Goal: Task Accomplishment & Management: Manage account settings

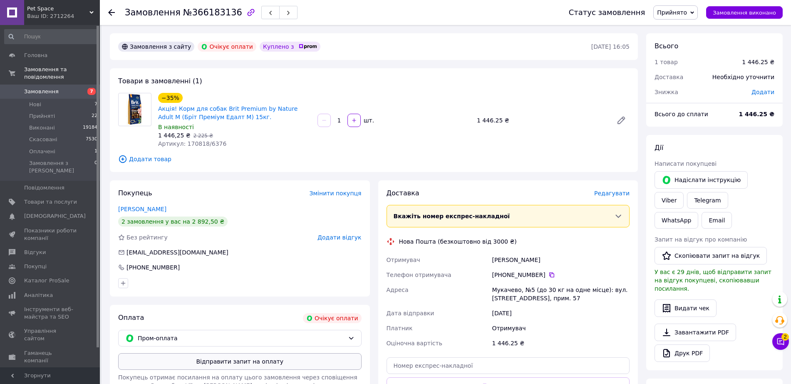
click at [202, 365] on button "Відправити запит на оплату" at bounding box center [240, 361] width 244 height 17
click at [672, 182] on button "Надіслати інструкцію" at bounding box center [701, 179] width 93 height 17
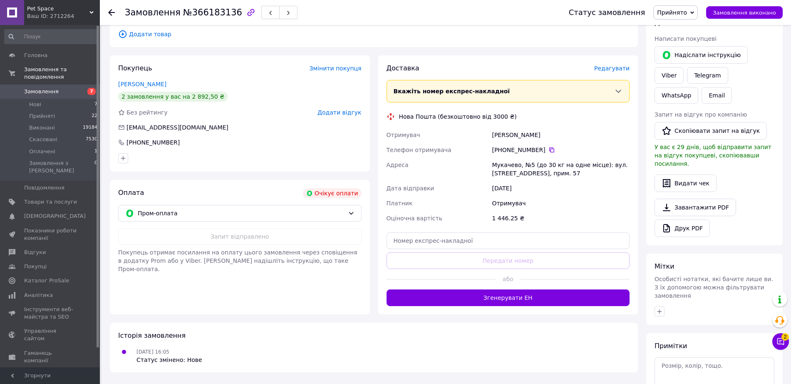
scroll to position [156, 0]
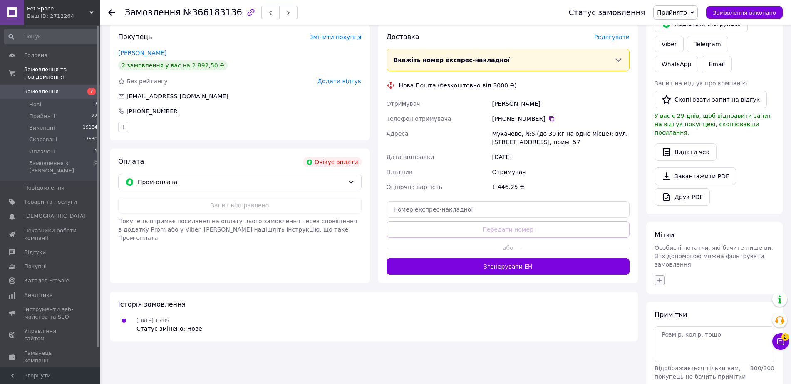
click at [660, 277] on icon "button" at bounding box center [660, 280] width 7 height 7
type input "че"
click at [662, 341] on input "Чекаємо оплату" at bounding box center [662, 343] width 5 height 5
checkbox input "true"
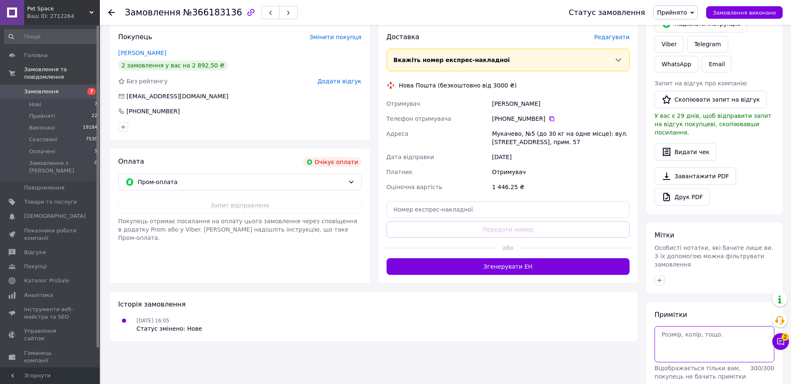
click at [674, 326] on textarea at bounding box center [715, 344] width 120 height 36
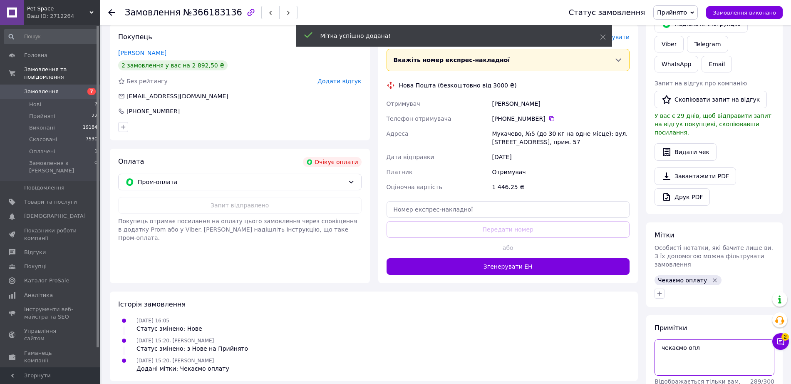
type textarea "чекаємо опл"
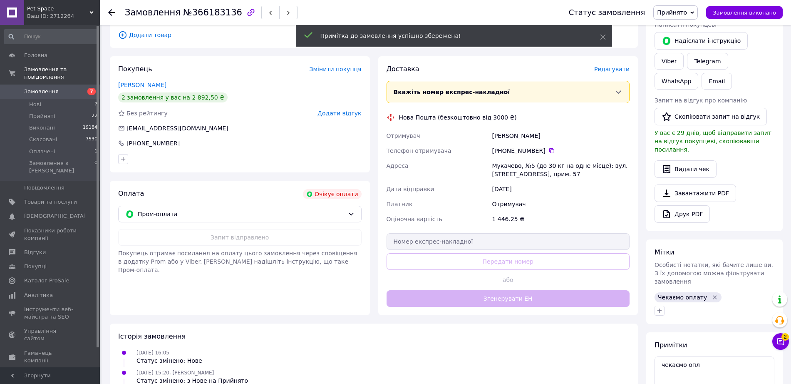
scroll to position [182, 0]
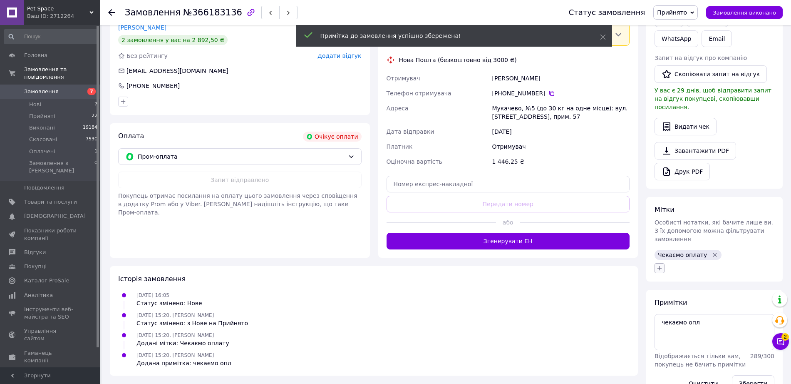
click at [660, 266] on icon "button" at bounding box center [660, 268] width 5 height 5
drag, startPoint x: 662, startPoint y: 317, endPoint x: 639, endPoint y: 284, distance: 40.2
click at [662, 352] on input "Дніпро" at bounding box center [662, 354] width 5 height 5
checkbox input "true"
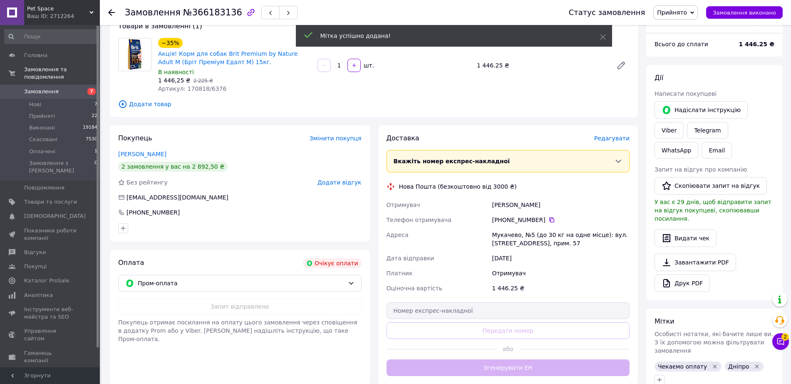
scroll to position [0, 0]
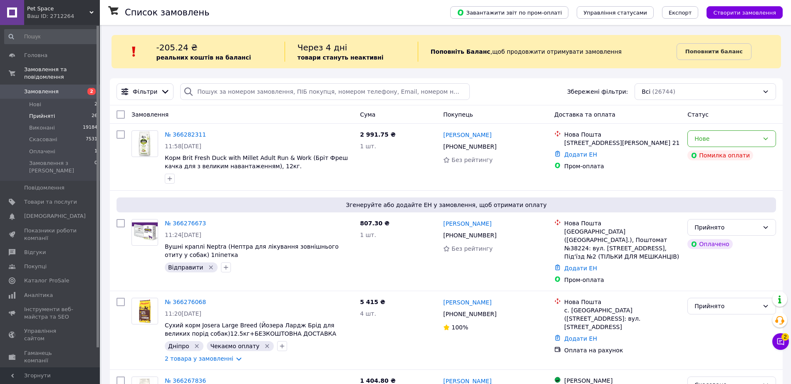
click at [79, 110] on li "Прийняті 26" at bounding box center [51, 116] width 102 height 12
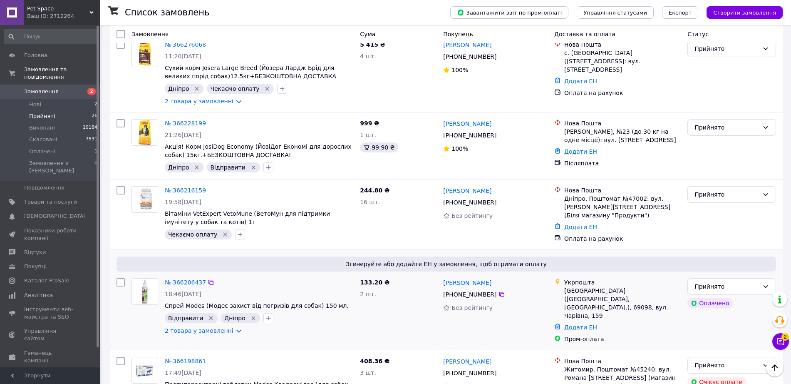
scroll to position [312, 0]
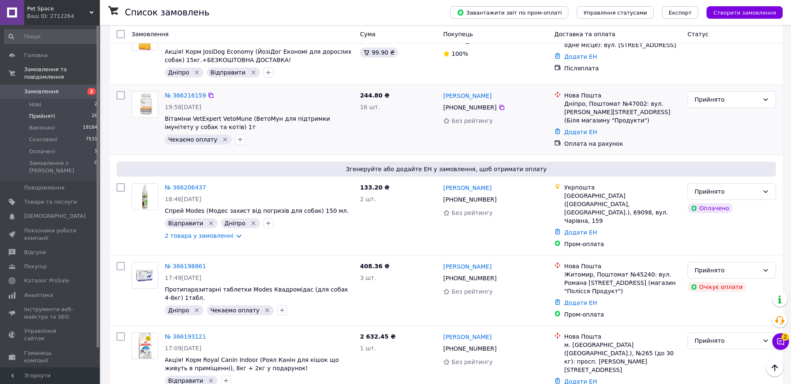
click at [222, 136] on icon "Видалити мітку" at bounding box center [225, 139] width 7 height 7
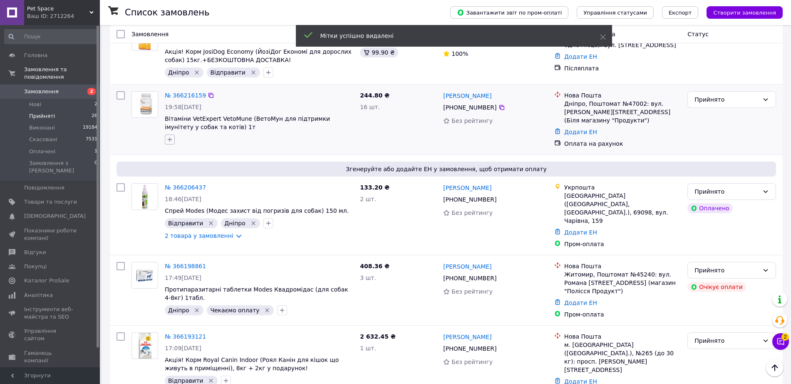
click at [169, 136] on icon "button" at bounding box center [170, 139] width 7 height 7
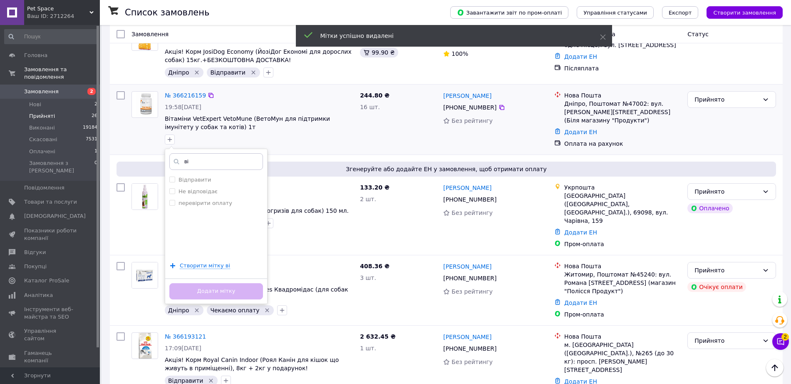
click at [172, 155] on input "ві" at bounding box center [216, 161] width 94 height 17
type input "ві"
click at [170, 174] on li "Відправити" at bounding box center [216, 180] width 102 height 12
checkbox input "true"
click at [207, 283] on button "Додати мітку" at bounding box center [216, 291] width 94 height 16
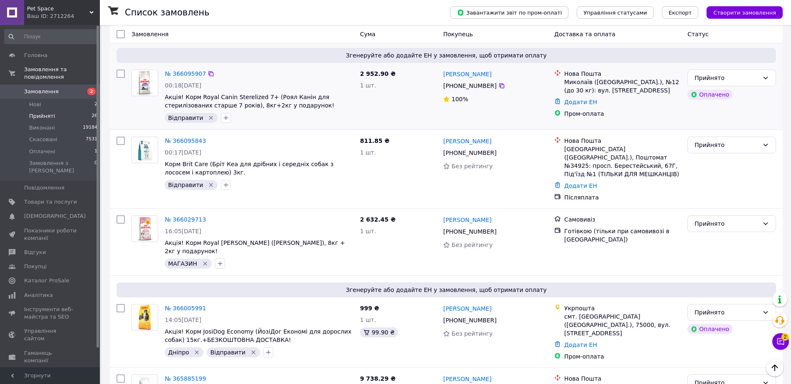
scroll to position [1825, 0]
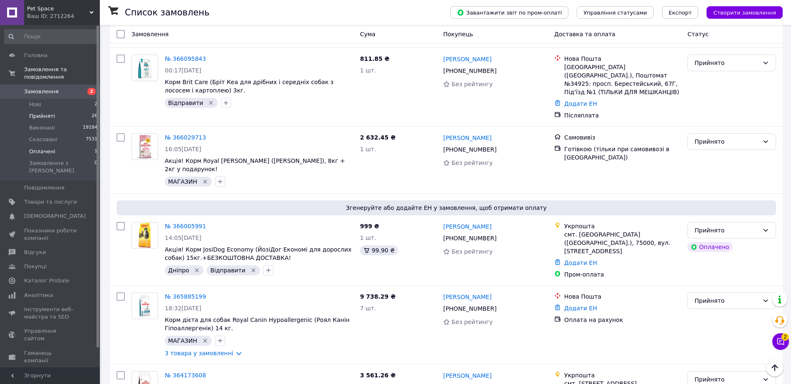
click at [48, 148] on span "Оплачені" at bounding box center [42, 151] width 26 height 7
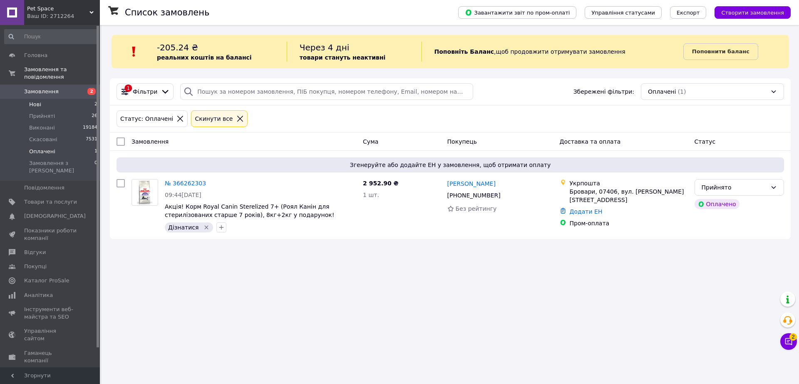
click at [81, 99] on li "Нові 2" at bounding box center [51, 105] width 102 height 12
